Goal: Task Accomplishment & Management: Manage account settings

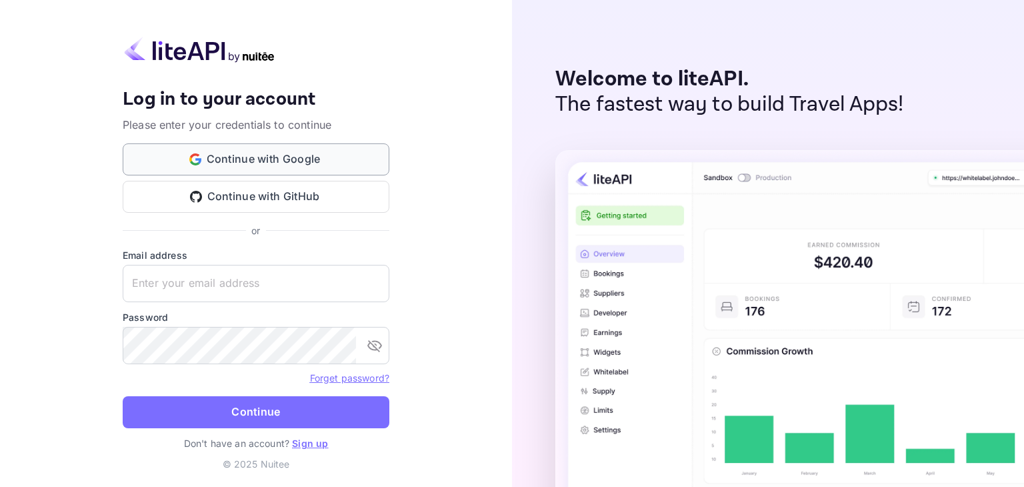
click at [337, 157] on button "Continue with Google" at bounding box center [256, 159] width 267 height 32
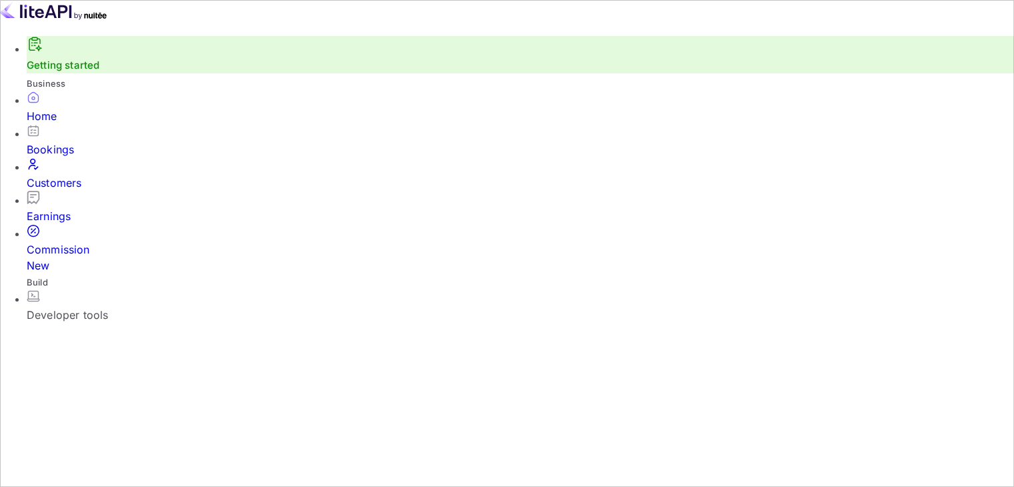
scroll to position [207, 251]
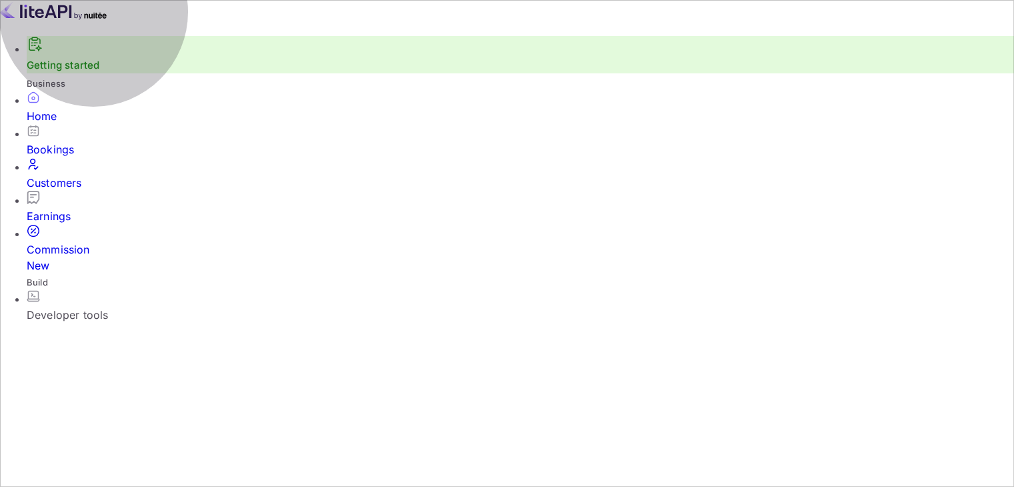
click at [101, 307] on div "Developer tools" at bounding box center [520, 315] width 987 height 16
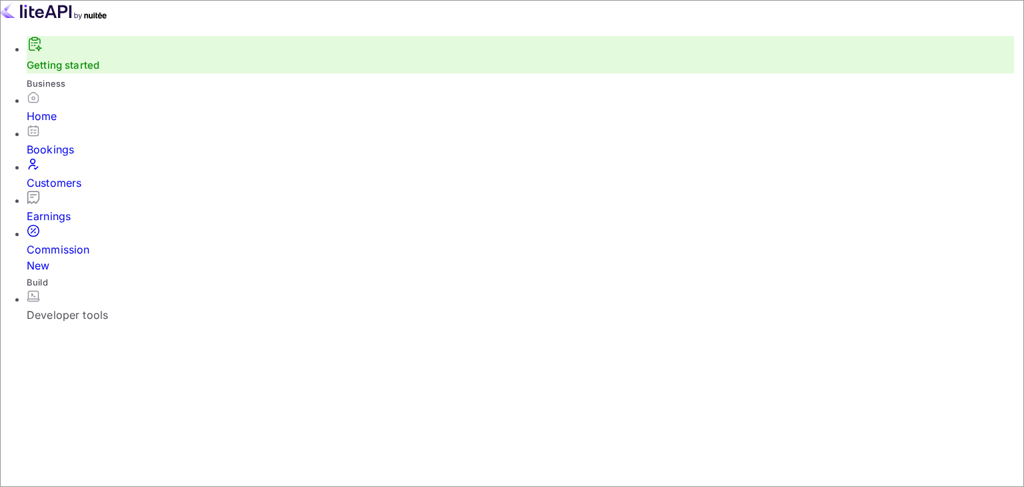
paste input "658040"
type input "658040"
